Goal: Information Seeking & Learning: Learn about a topic

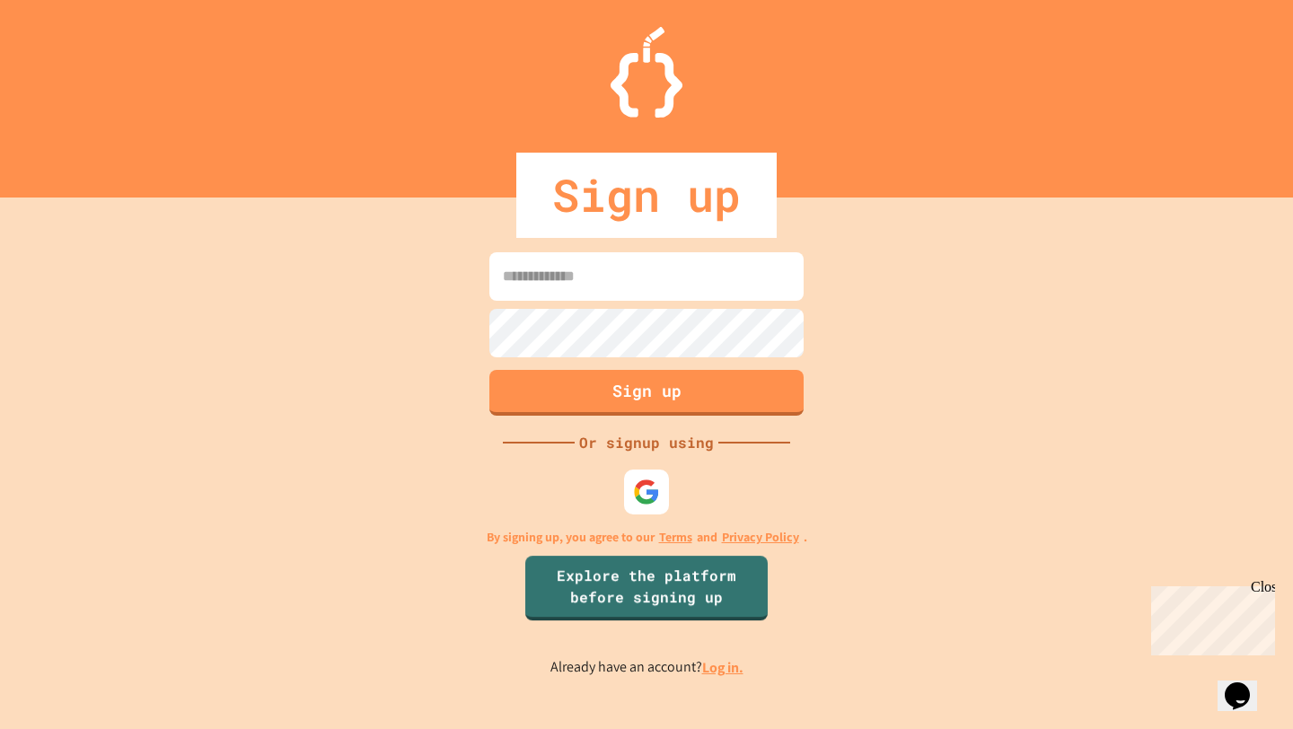
click at [712, 667] on link "Log in." at bounding box center [722, 667] width 41 height 19
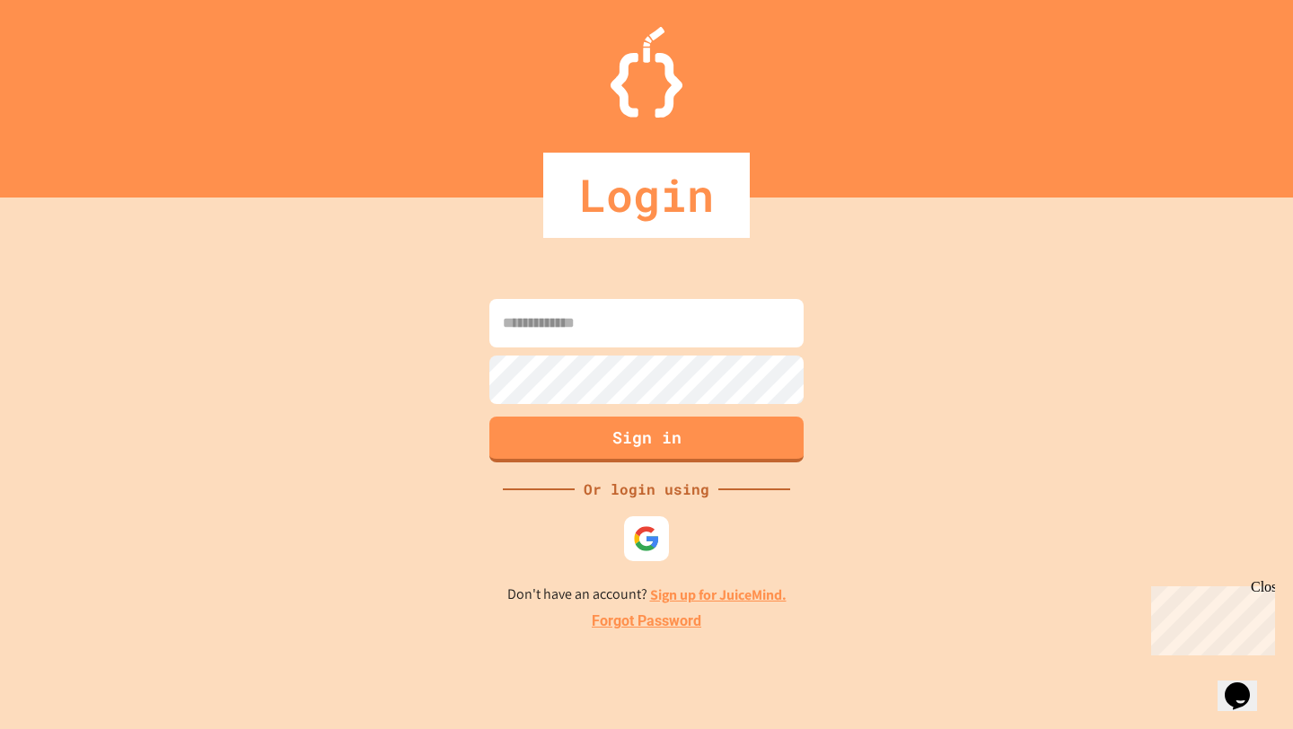
click at [680, 308] on input at bounding box center [646, 323] width 314 height 48
type input "**********"
click at [631, 423] on button "Sign in" at bounding box center [647, 437] width 321 height 47
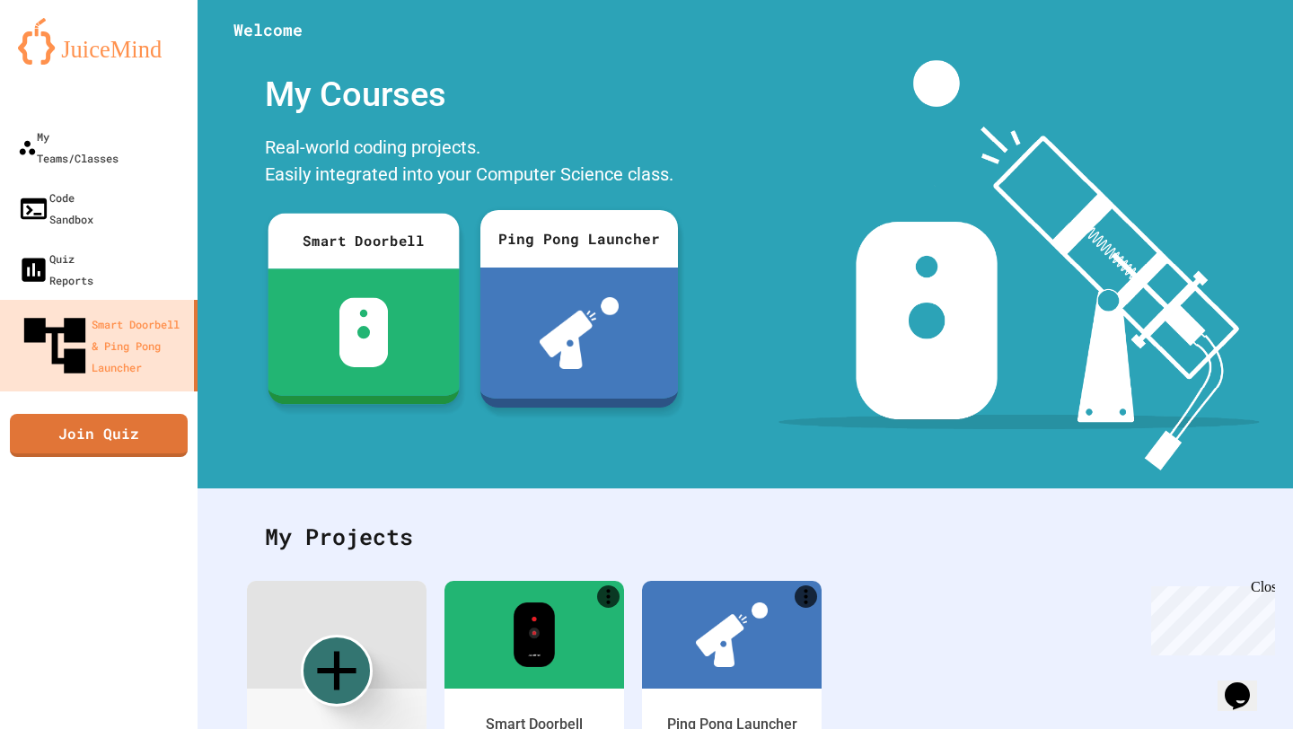
scroll to position [89, 0]
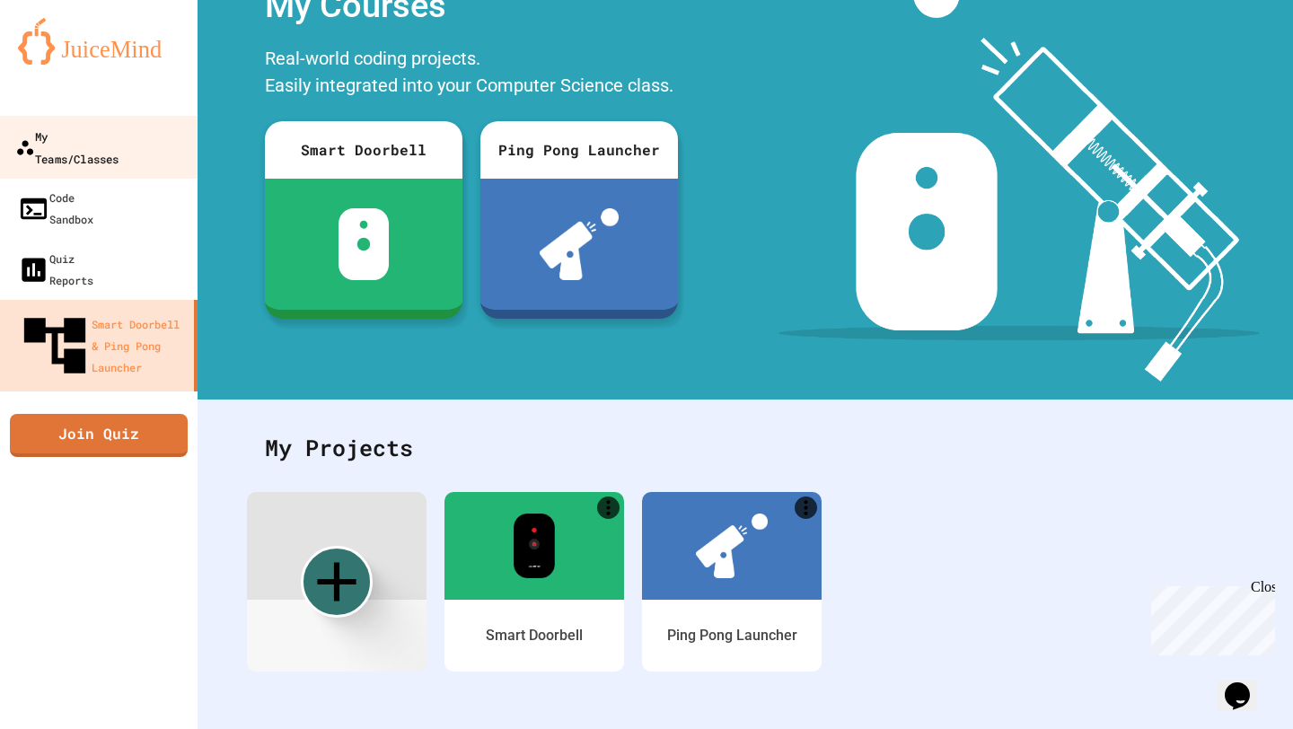
click at [115, 140] on div "My Teams/Classes" at bounding box center [66, 147] width 103 height 44
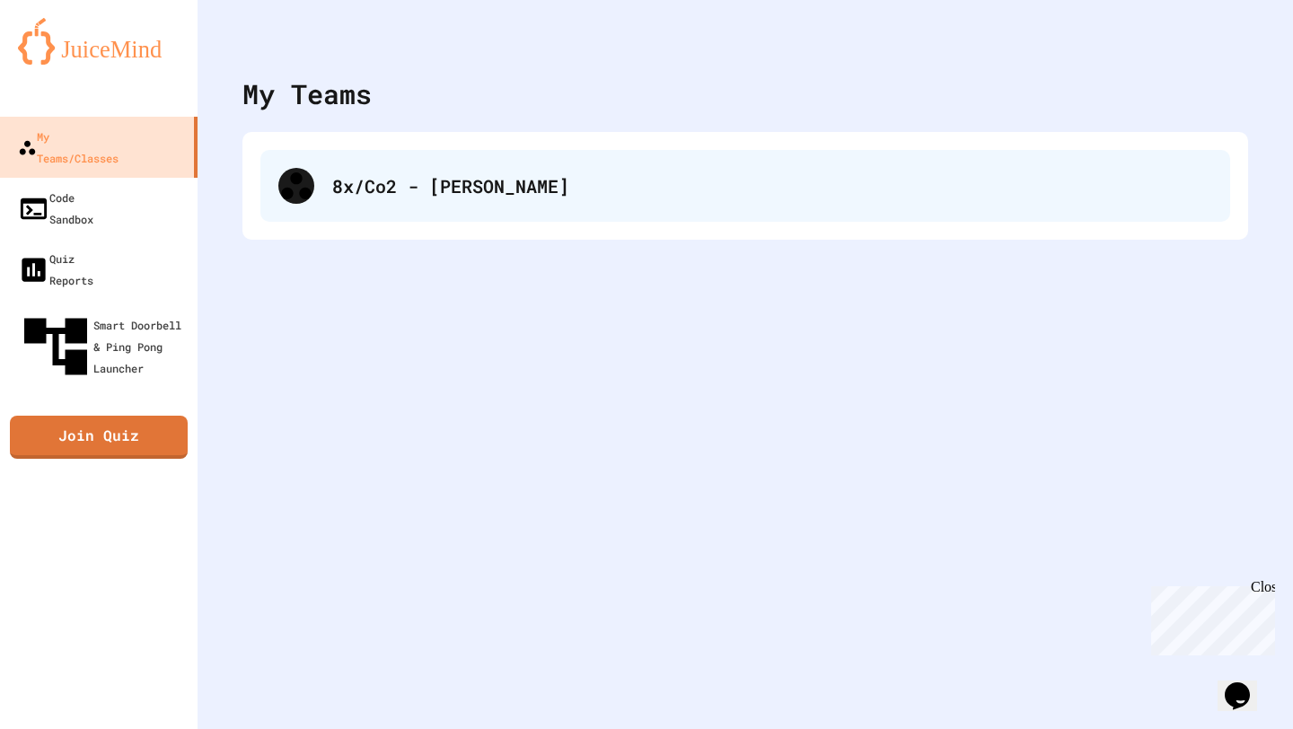
click at [397, 157] on div "8x/Co2 - [PERSON_NAME]" at bounding box center [745, 186] width 970 height 72
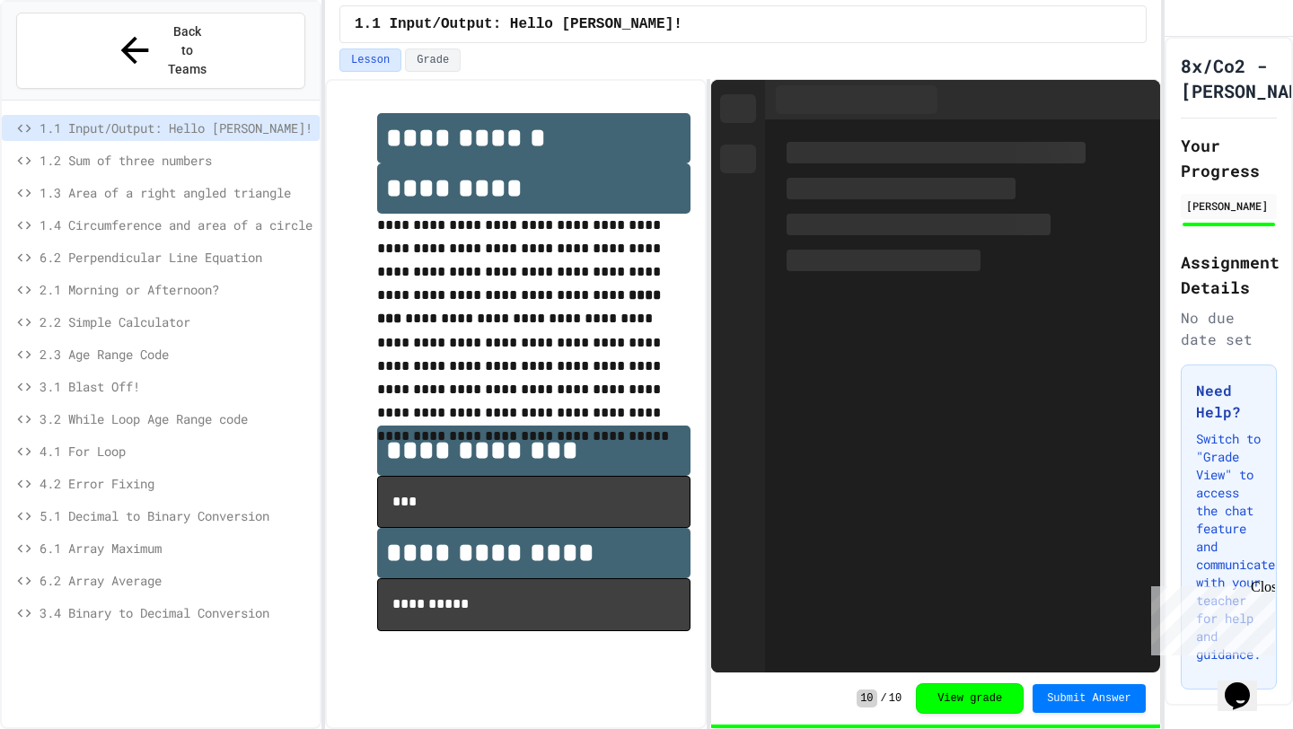
click at [164, 603] on span "3.4 Binary to Decimal Conversion" at bounding box center [176, 612] width 273 height 19
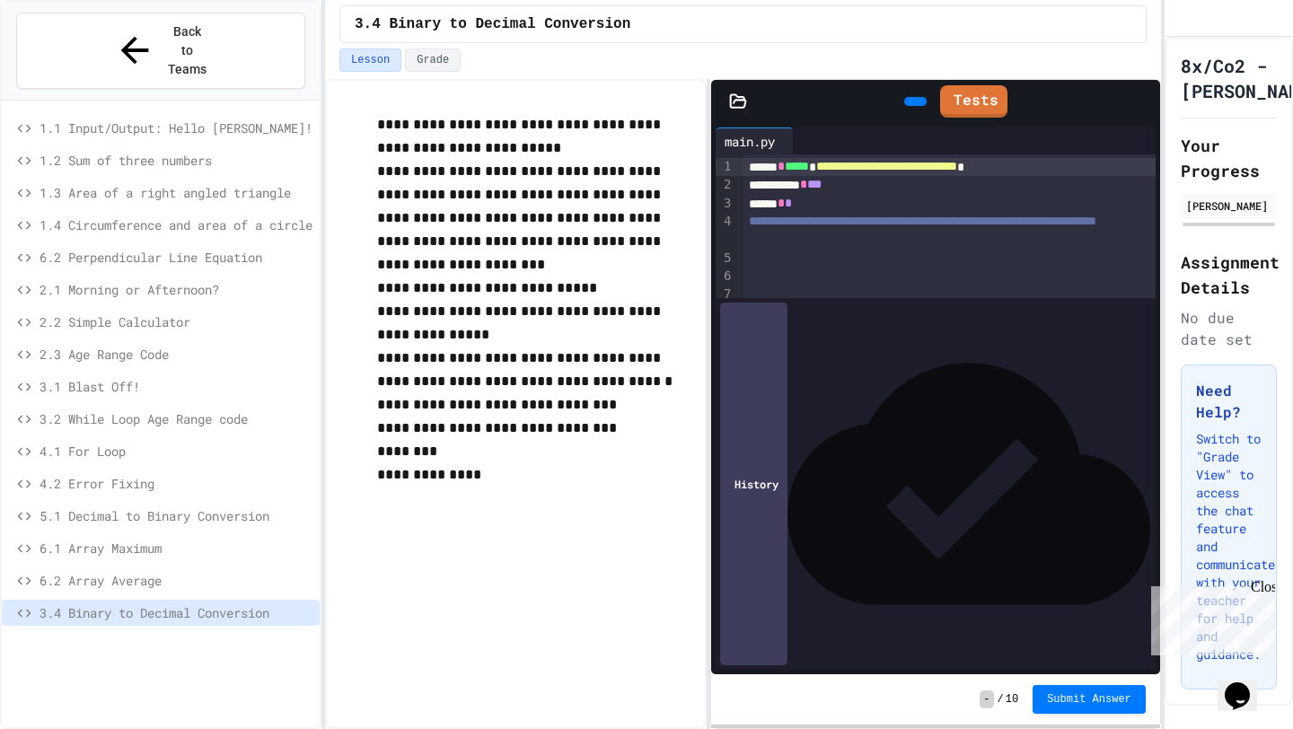
click at [879, 70] on div "Lesson Grade" at bounding box center [742, 59] width 807 height 23
click at [913, 101] on icon at bounding box center [913, 101] width 0 height 0
